Goal: Task Accomplishment & Management: Use online tool/utility

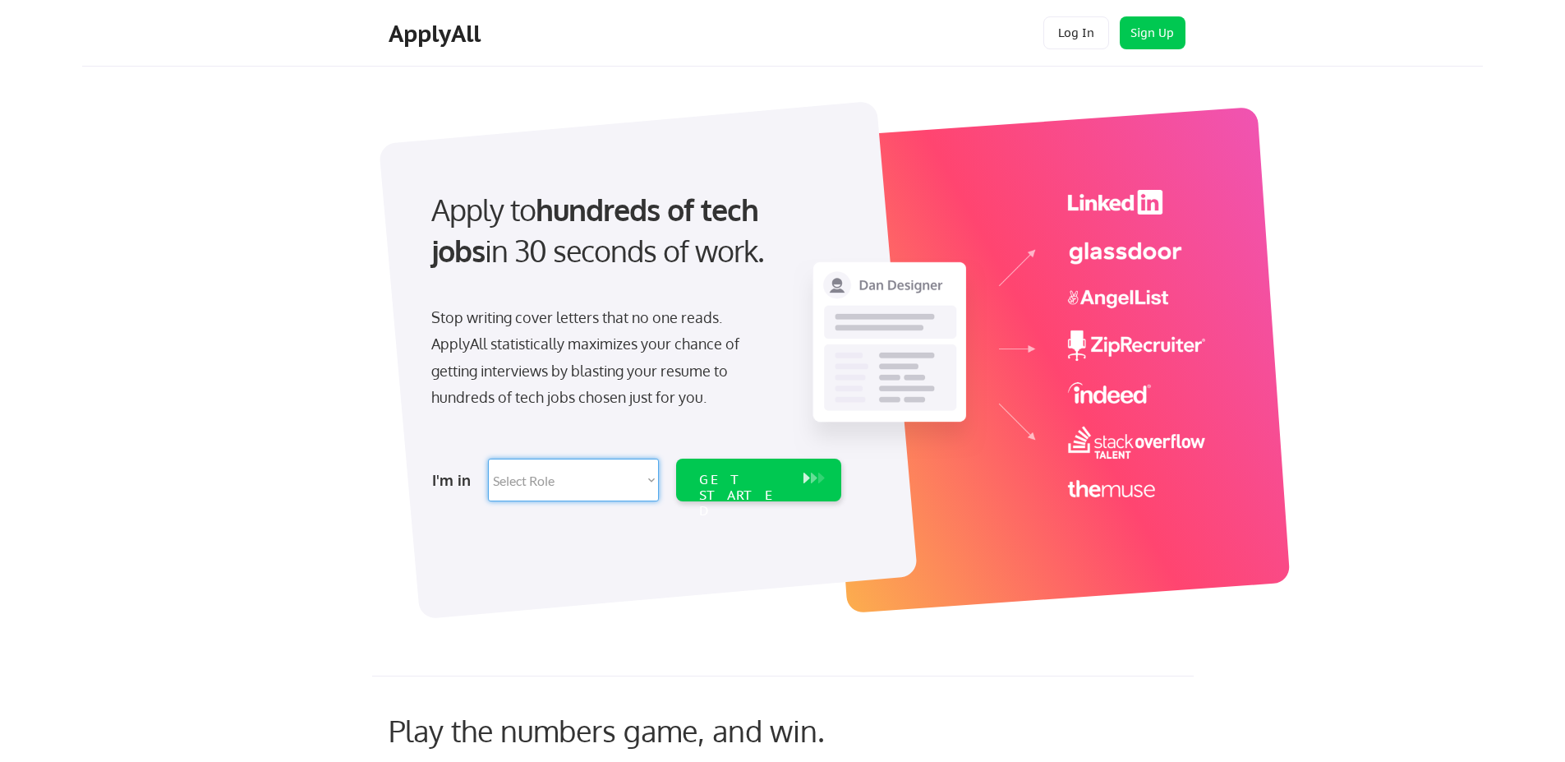
select select ""engineering""
click at [488, 459] on select "Select Role Software Engineering Product Management Customer Success Sales UI/U…" at bounding box center [573, 480] width 171 height 43
select select ""engineering""
click at [708, 477] on div "GET STARTED" at bounding box center [743, 496] width 88 height 48
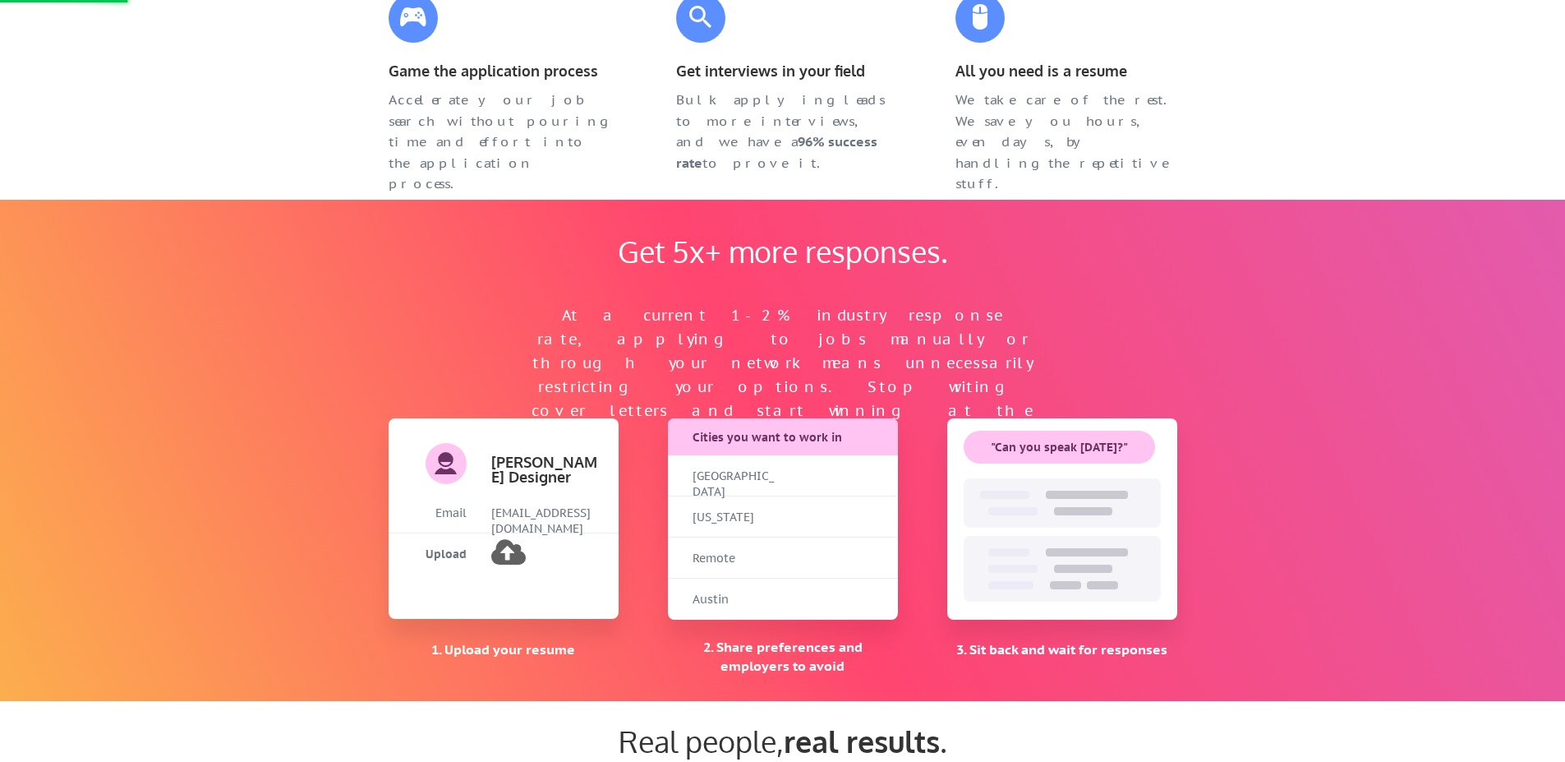
scroll to position [897, 0]
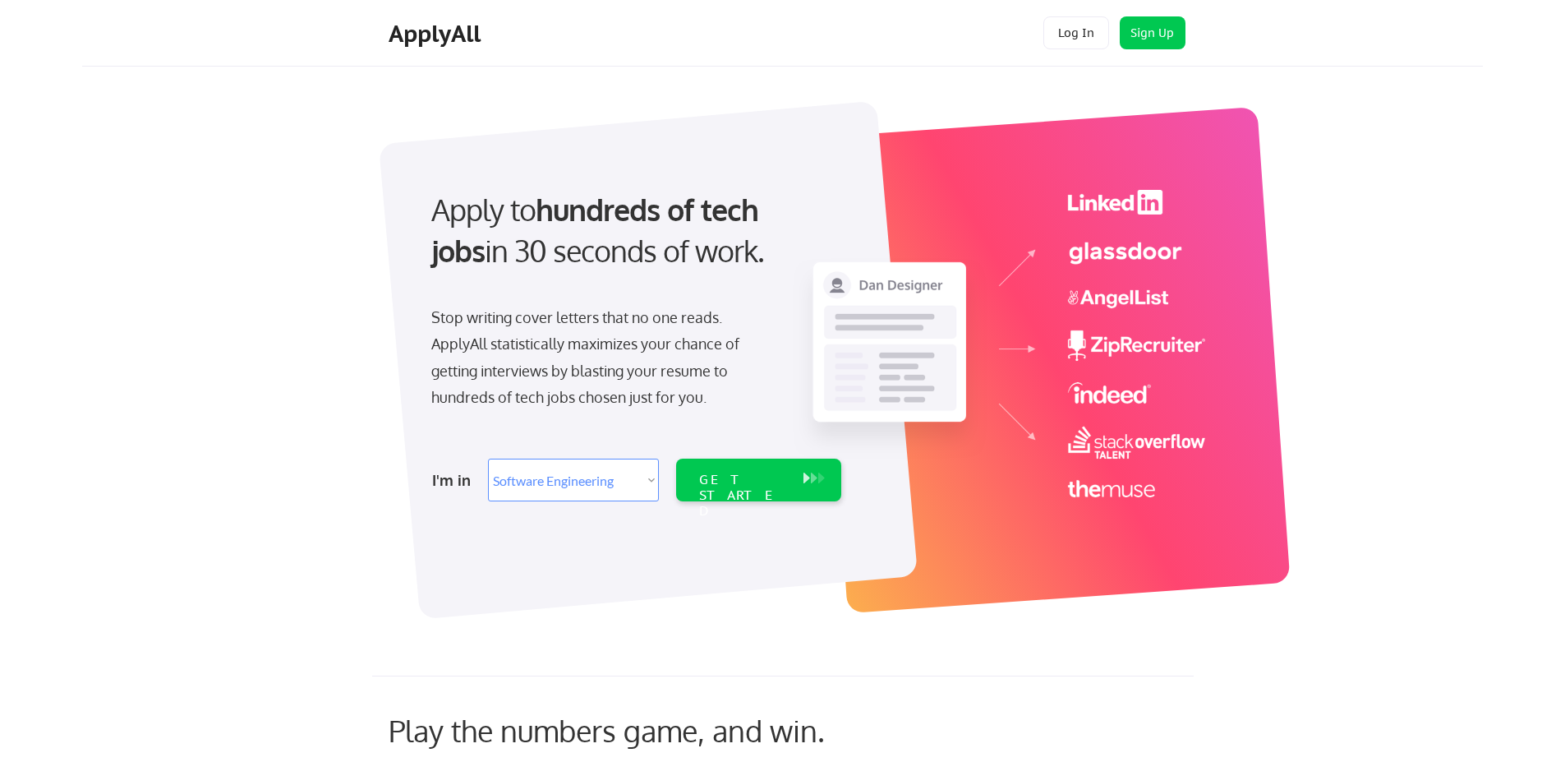
select select ""engineering""
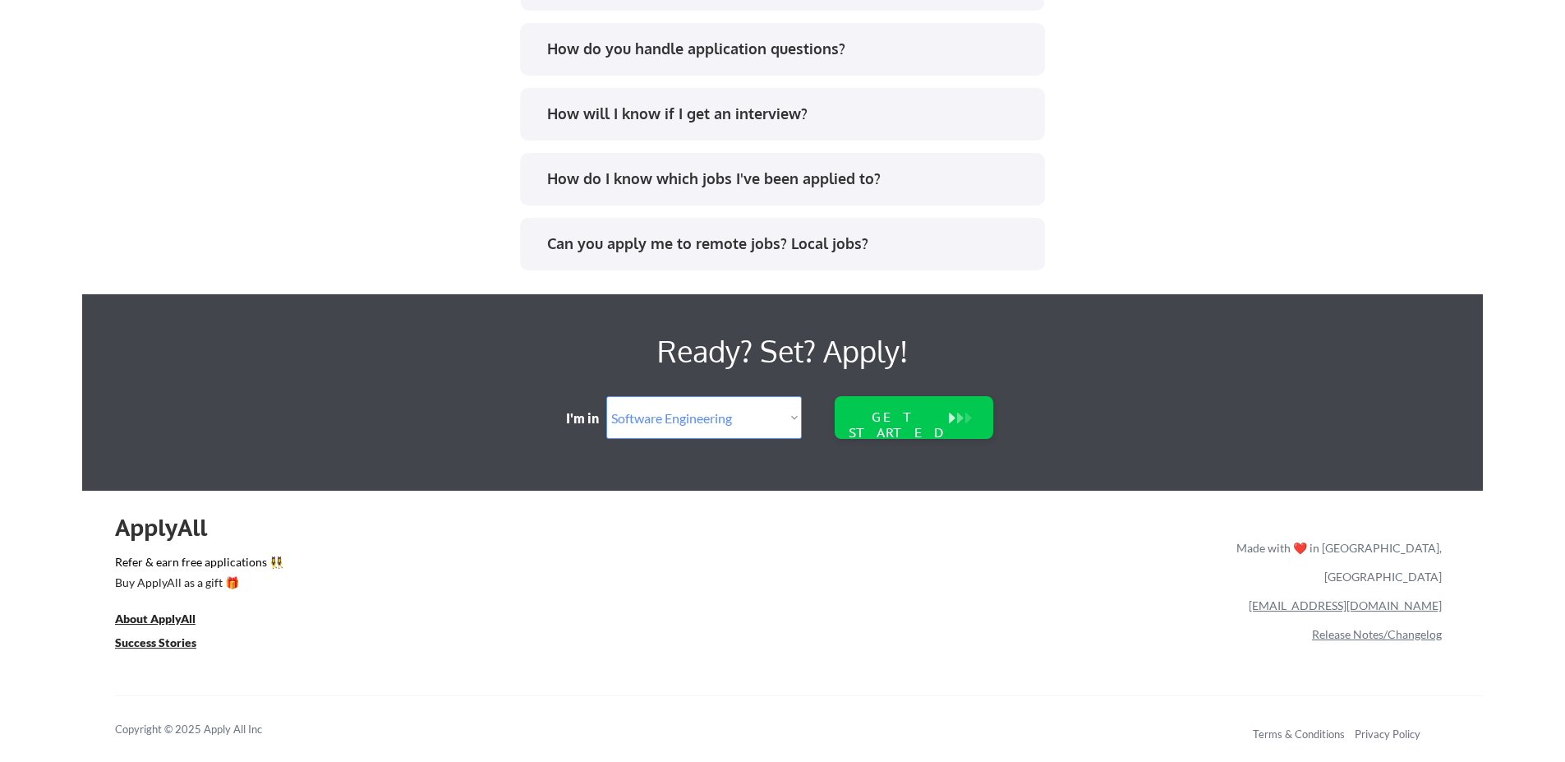
scroll to position [2244, 0]
